Goal: Communication & Community: Answer question/provide support

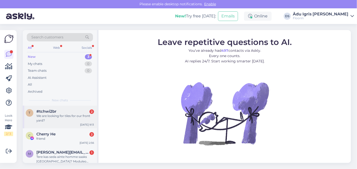
click at [73, 116] on div "We are looking for tiles for our front yard?" at bounding box center [65, 118] width 58 height 9
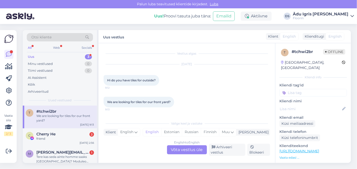
click at [176, 153] on div "English to English Võta vestlus üle" at bounding box center [187, 149] width 40 height 9
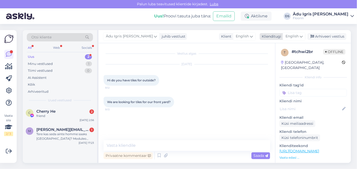
click at [296, 37] on span "English" at bounding box center [291, 37] width 13 height 6
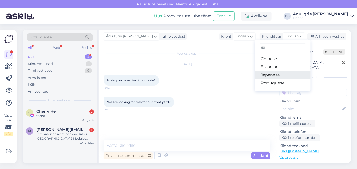
type input "es"
click at [283, 71] on link "Japanese" at bounding box center [283, 75] width 56 height 8
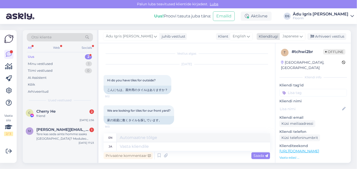
click at [300, 40] on div "Ädu Igris [PERSON_NAME] juhib vestlust Klient English Klienditugi Japanese es C…" at bounding box center [224, 36] width 252 height 13
click at [298, 36] on span "Japanese" at bounding box center [290, 37] width 16 height 6
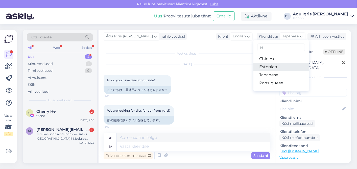
click at [281, 70] on link "Estonian" at bounding box center [281, 67] width 56 height 8
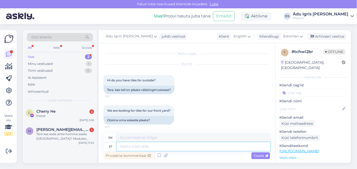
click at [141, 149] on textarea at bounding box center [193, 146] width 153 height 9
type textarea "Terem"
type textarea "Therm"
type textarea "Tere,"
type textarea "Hello,"
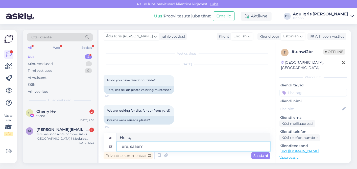
type textarea "Tere, saaem"
type textarea "Hello, we can."
type textarea "Tere, saame pakkud"
type textarea "Hello, we can deliver."
type textarea "Tere, saame pakkuda te"
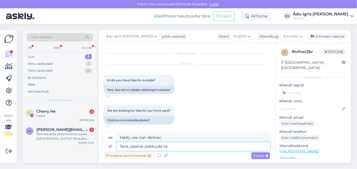
type textarea "Hello, we can offer"
paste textarea "[URL][DOMAIN_NAME]"
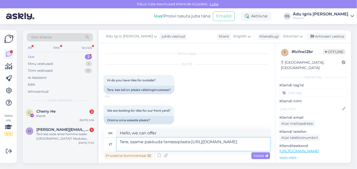
type textarea "Tere, saame pakkuda terrassiplaate:[URL][DOMAIN_NAME]"
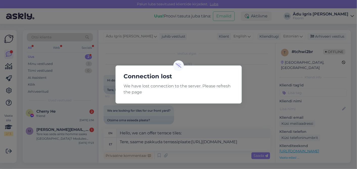
type textarea "Hello, we can offer terrassiplaate:[URL][DOMAIN_NAME]"
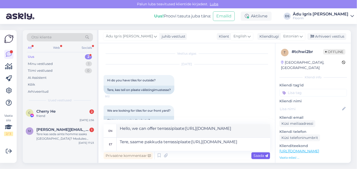
click at [259, 158] on div "Saada" at bounding box center [260, 155] width 19 height 7
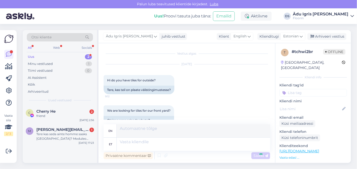
scroll to position [45, 0]
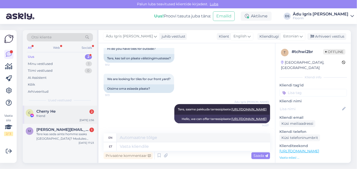
click at [56, 114] on div "friend" at bounding box center [65, 116] width 58 height 5
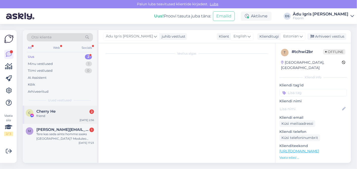
scroll to position [0, 0]
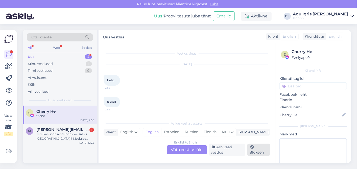
click at [251, 146] on icon at bounding box center [252, 147] width 4 height 4
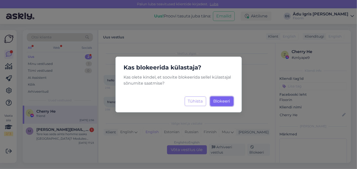
click at [224, 101] on span "Blokeeri" at bounding box center [221, 101] width 17 height 5
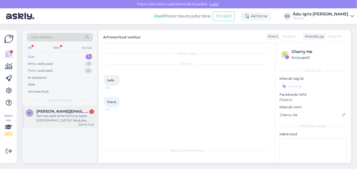
click at [75, 121] on div "Tere kas seda ainte homme saaks [GEOGRAPHIC_DATA]? Moduleo Intensive Cleaner" at bounding box center [65, 118] width 58 height 9
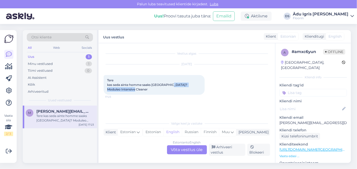
drag, startPoint x: 168, startPoint y: 85, endPoint x: 183, endPoint y: 90, distance: 15.0
click at [183, 90] on div "Tere kas seda ainte homme saaks [GEOGRAPHIC_DATA]? Moduleo Intensive Cleaner 17…" at bounding box center [154, 85] width 101 height 20
copy span "Moduleo Intensive Cleaner"
click at [182, 149] on div "Estonian to English Võta vestlus üle" at bounding box center [187, 149] width 40 height 9
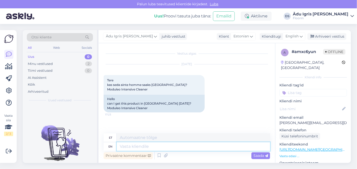
click at [182, 149] on textarea at bounding box center [193, 146] width 153 height 9
click at [296, 37] on span "English" at bounding box center [291, 37] width 13 height 6
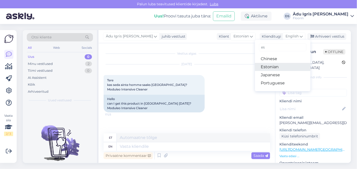
click at [280, 69] on link "Estonian" at bounding box center [283, 67] width 56 height 8
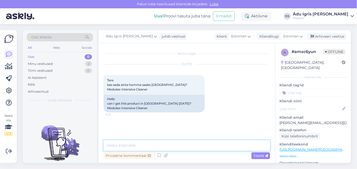
click at [153, 146] on textarea at bounding box center [187, 145] width 166 height 11
type textarea "Tere, meie Tallinna salongist saab osta."
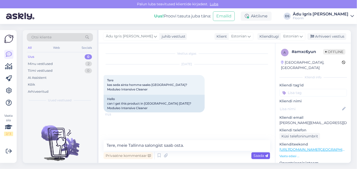
click at [260, 155] on span "Saada" at bounding box center [260, 155] width 15 height 5
